Goal: Transaction & Acquisition: Download file/media

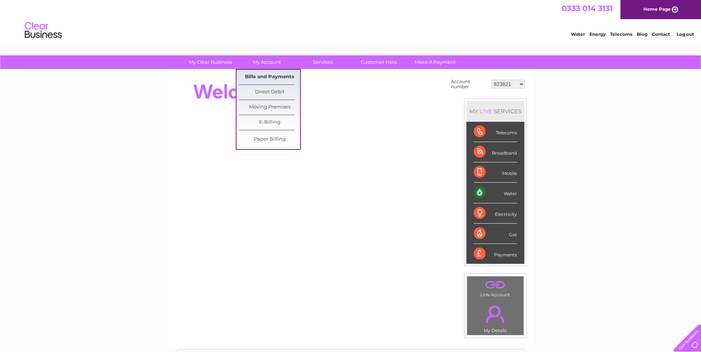
click at [262, 74] on link "Bills and Payments" at bounding box center [269, 77] width 61 height 15
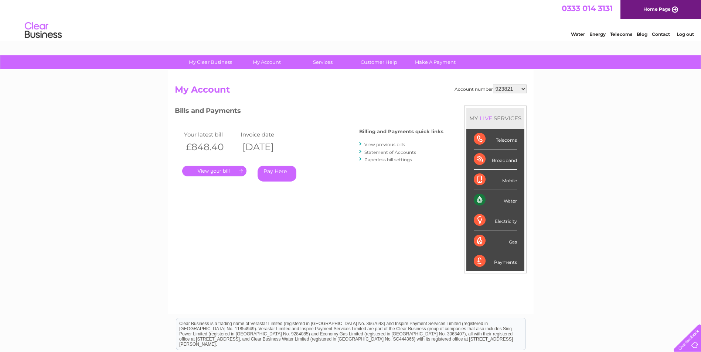
click at [384, 145] on link "View previous bills" at bounding box center [384, 145] width 41 height 6
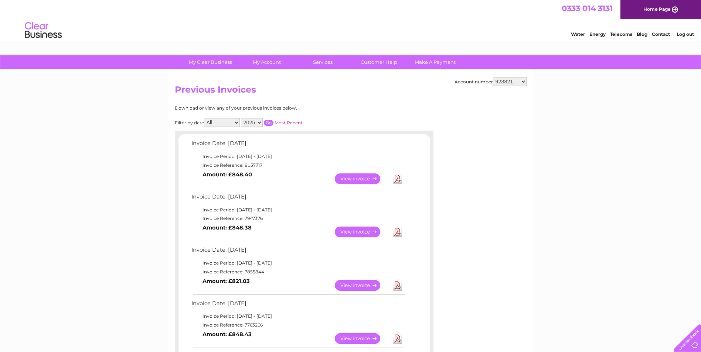
scroll to position [37, 0]
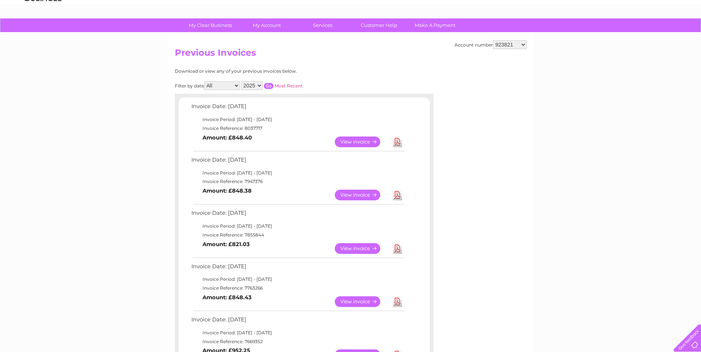
click at [361, 245] on link "View" at bounding box center [362, 248] width 54 height 11
click at [398, 250] on link "Download" at bounding box center [397, 248] width 9 height 11
click at [397, 199] on link "Download" at bounding box center [397, 195] width 9 height 11
click at [394, 144] on link "Download" at bounding box center [397, 142] width 9 height 11
click at [501, 44] on select "923821 923836 923837 923838 924671 988240 30292544" at bounding box center [510, 44] width 34 height 9
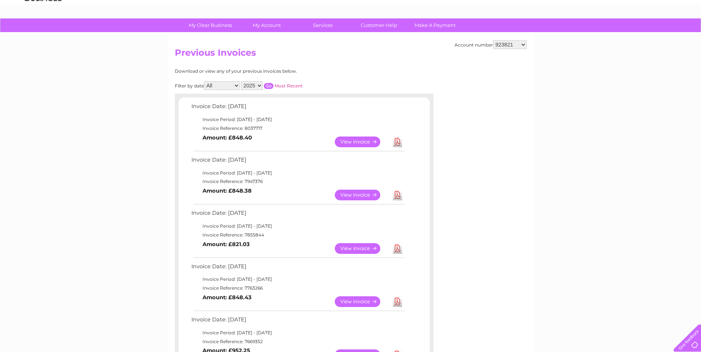
select select "923836"
click at [493, 40] on select "923821 923836 923837 923838 924671 988240 30292544" at bounding box center [510, 44] width 34 height 9
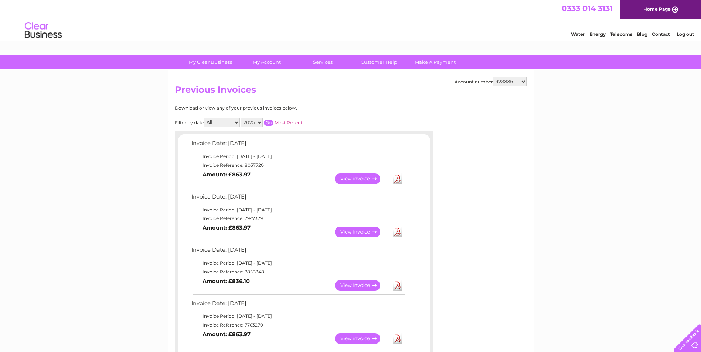
click at [394, 285] on link "Download" at bounding box center [397, 285] width 9 height 11
click at [401, 230] on link "Download" at bounding box center [397, 232] width 9 height 11
click at [396, 177] on link "Download" at bounding box center [397, 179] width 9 height 11
click at [513, 89] on h2 "Previous Invoices" at bounding box center [351, 92] width 352 height 14
click at [512, 82] on select "923821 923836 923837 923838 924671 988240 30292544" at bounding box center [510, 81] width 34 height 9
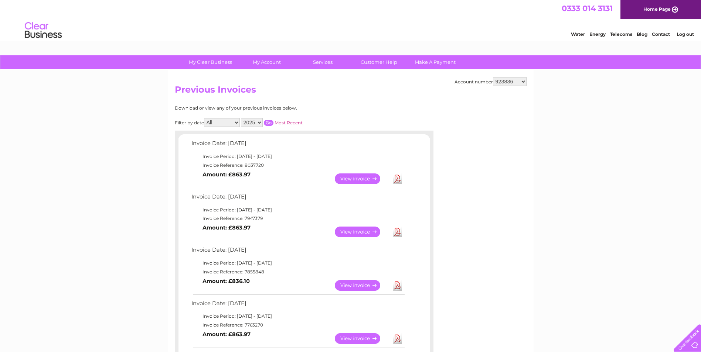
select select "923837"
click at [493, 77] on select "923821 923836 923837 923838 924671 988240 30292544" at bounding box center [510, 81] width 34 height 9
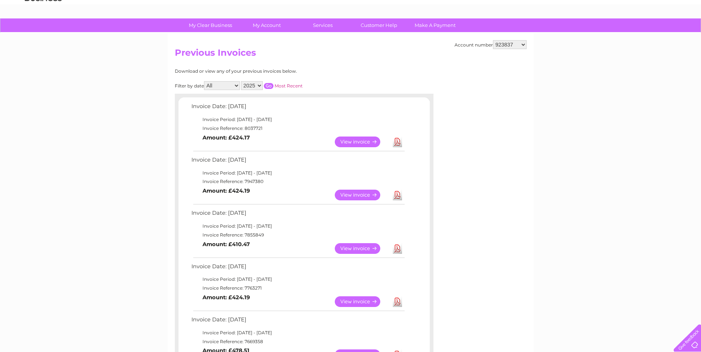
click at [398, 249] on link "Download" at bounding box center [397, 248] width 9 height 11
click at [394, 194] on link "Download" at bounding box center [397, 195] width 9 height 11
click at [395, 142] on link "Download" at bounding box center [397, 142] width 9 height 11
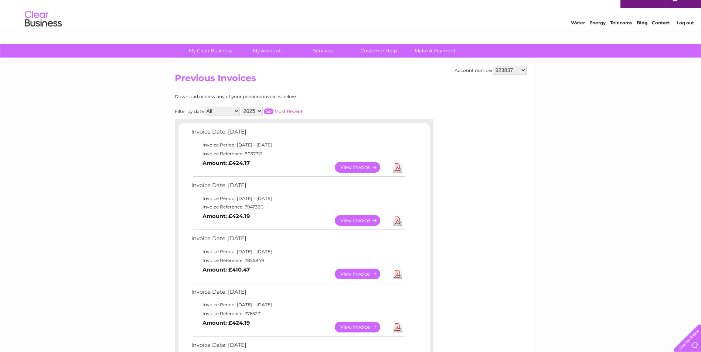
scroll to position [0, 0]
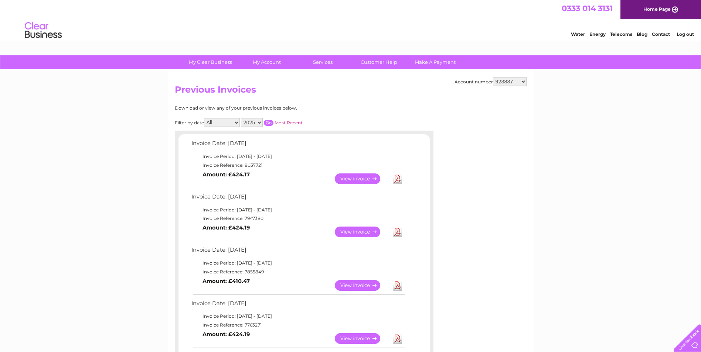
click at [514, 82] on select "923821 923836 923837 923838 924671 988240 30292544" at bounding box center [510, 81] width 34 height 9
select select "923838"
click at [493, 77] on select "923821 923836 923837 923838 924671 988240 30292544" at bounding box center [510, 81] width 34 height 9
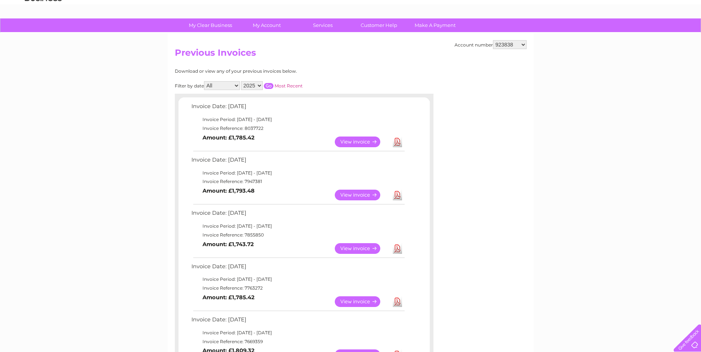
click at [398, 248] on link "Download" at bounding box center [397, 248] width 9 height 11
click at [398, 197] on link "Download" at bounding box center [397, 195] width 9 height 11
click at [396, 144] on link "Download" at bounding box center [397, 142] width 9 height 11
click at [511, 46] on select "923821 923836 923837 923838 924671 988240 30292544" at bounding box center [510, 44] width 34 height 9
select select "924671"
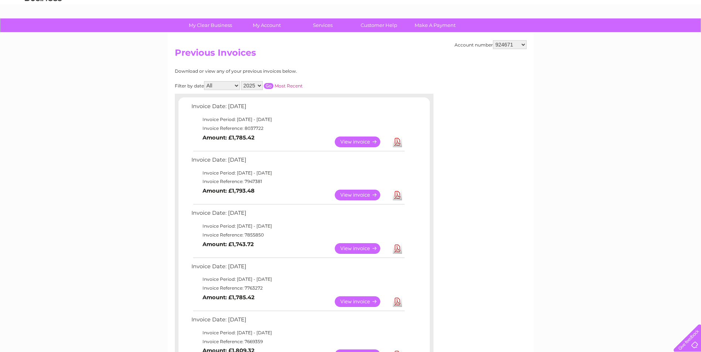
click at [493, 40] on select "923821 923836 923837 923838 924671 988240 30292544" at bounding box center [510, 44] width 34 height 9
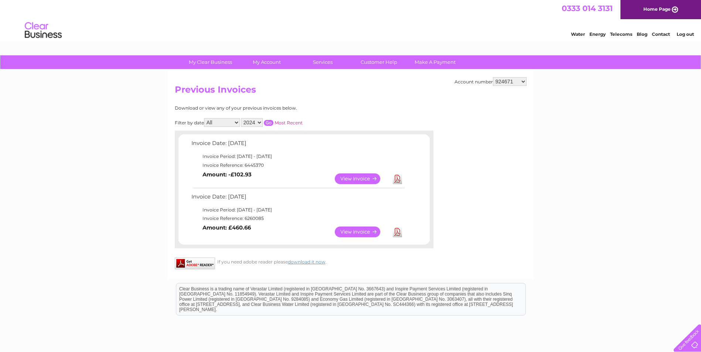
click at [504, 87] on h2 "Previous Invoices" at bounding box center [351, 92] width 352 height 14
click at [509, 84] on select "923821 923836 923837 923838 924671 988240 30292544" at bounding box center [510, 81] width 34 height 9
select select "988240"
click at [493, 77] on select "923821 923836 923837 923838 924671 988240 30292544" at bounding box center [510, 81] width 34 height 9
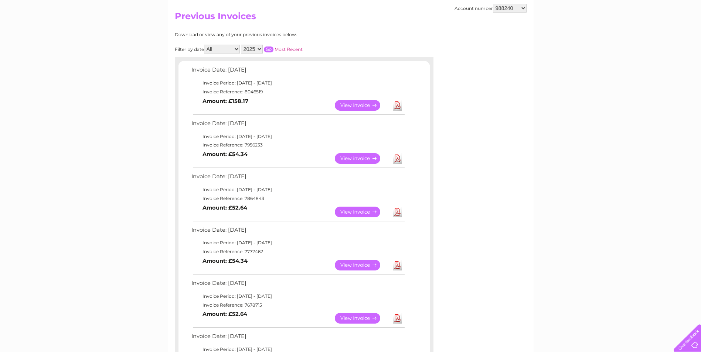
scroll to position [74, 0]
click at [398, 209] on link "Download" at bounding box center [397, 211] width 9 height 11
click at [401, 159] on link "Download" at bounding box center [397, 158] width 9 height 11
click at [402, 104] on td "Download" at bounding box center [397, 105] width 13 height 14
click at [399, 104] on link "Download" at bounding box center [397, 105] width 9 height 11
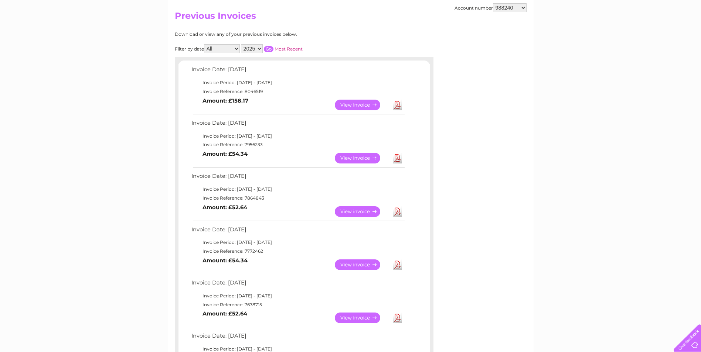
scroll to position [0, 0]
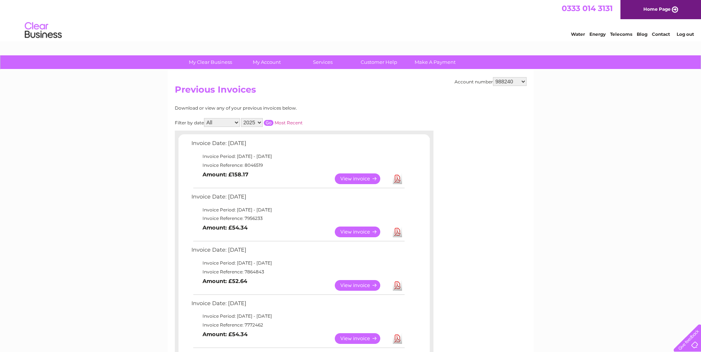
click at [509, 79] on select "923821 923836 923837 923838 924671 988240 30292544" at bounding box center [510, 81] width 34 height 9
select select "30292544"
click at [493, 77] on select "923821 923836 923837 923838 924671 988240 30292544" at bounding box center [510, 81] width 34 height 9
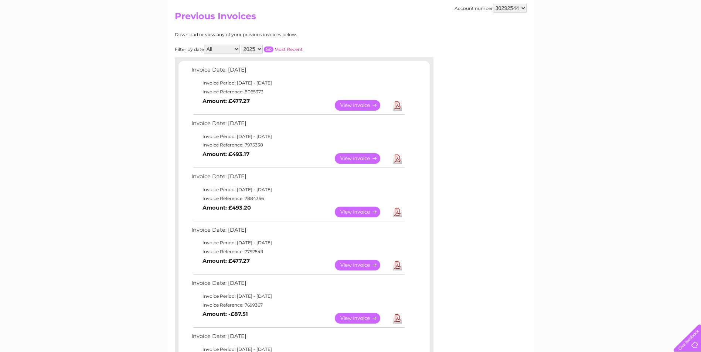
scroll to position [74, 0]
click at [398, 210] on link "Download" at bounding box center [397, 211] width 9 height 11
click at [397, 157] on link "Download" at bounding box center [397, 158] width 9 height 11
click at [400, 106] on link "Download" at bounding box center [397, 105] width 9 height 11
